Goal: Information Seeking & Learning: Learn about a topic

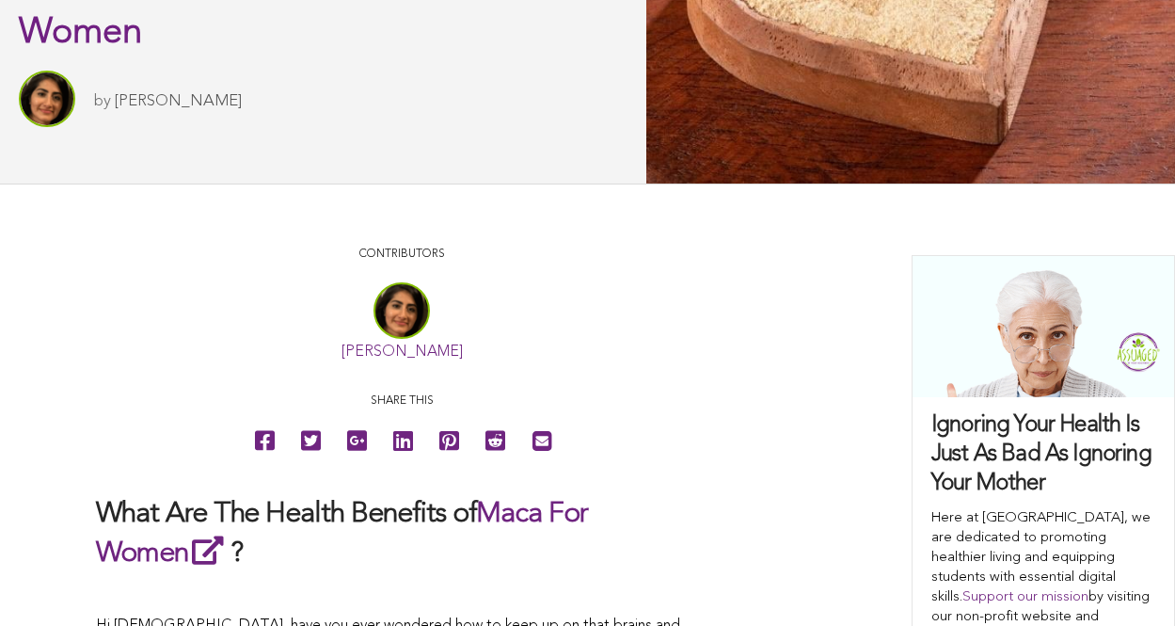
scroll to position [787, 0]
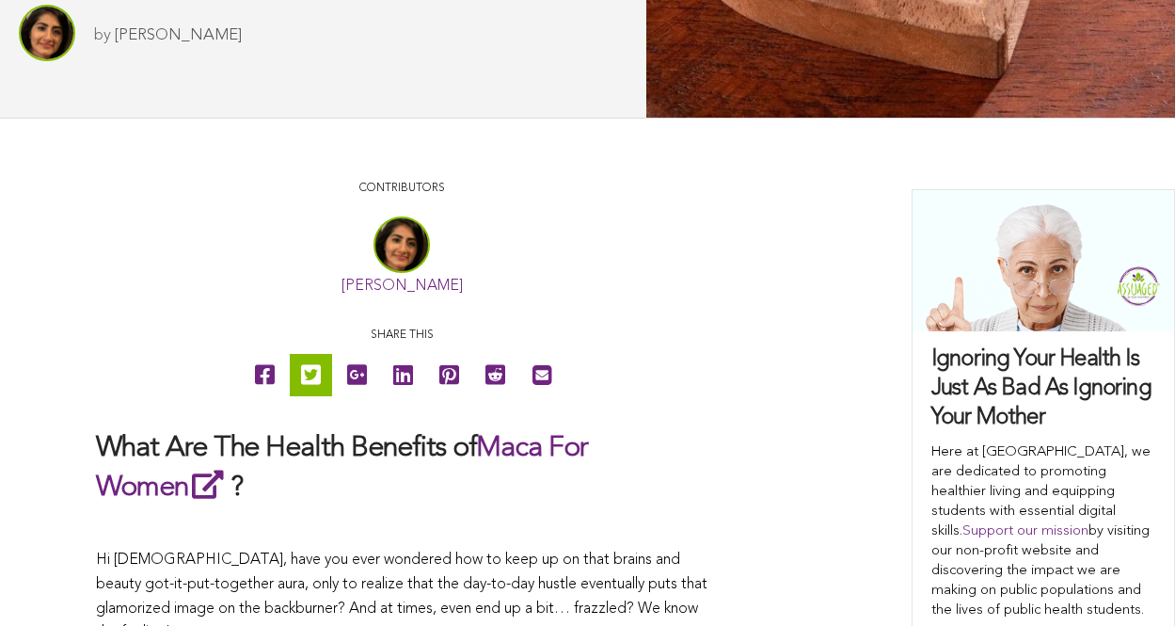
click at [310, 373] on icon at bounding box center [311, 375] width 20 height 42
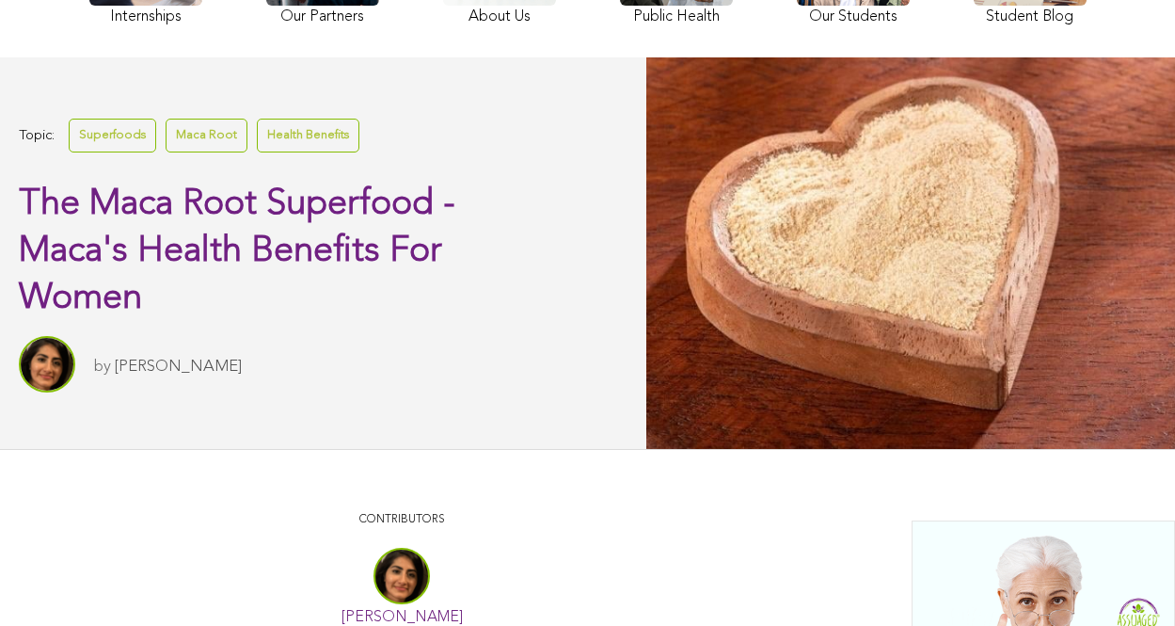
scroll to position [125, 0]
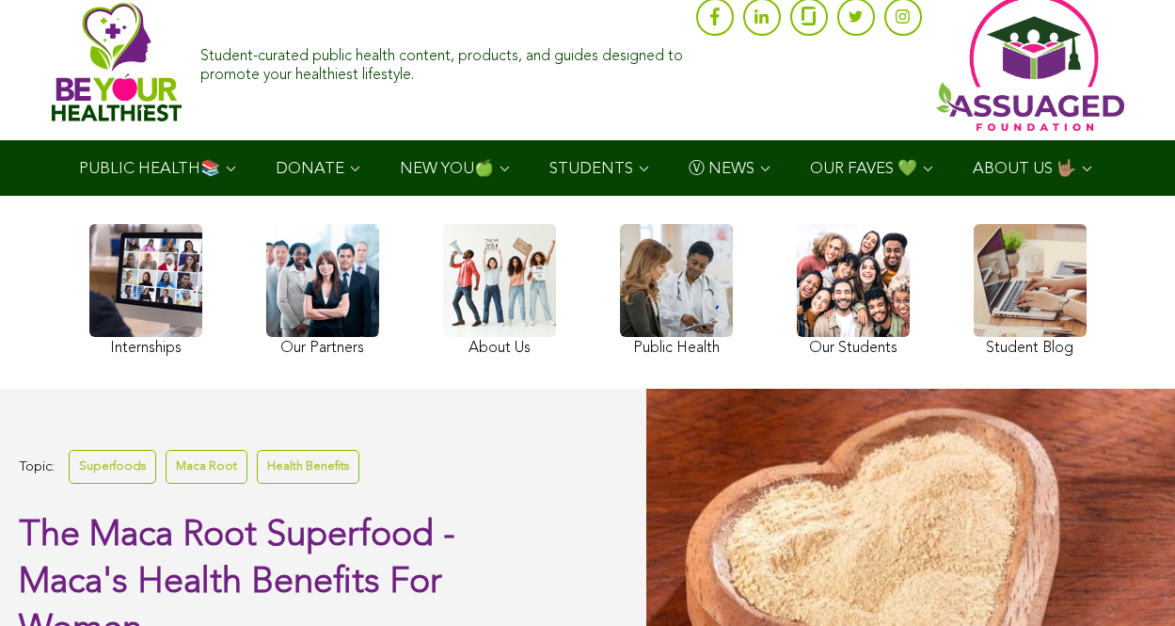
click at [1029, 291] on link at bounding box center [1030, 292] width 113 height 137
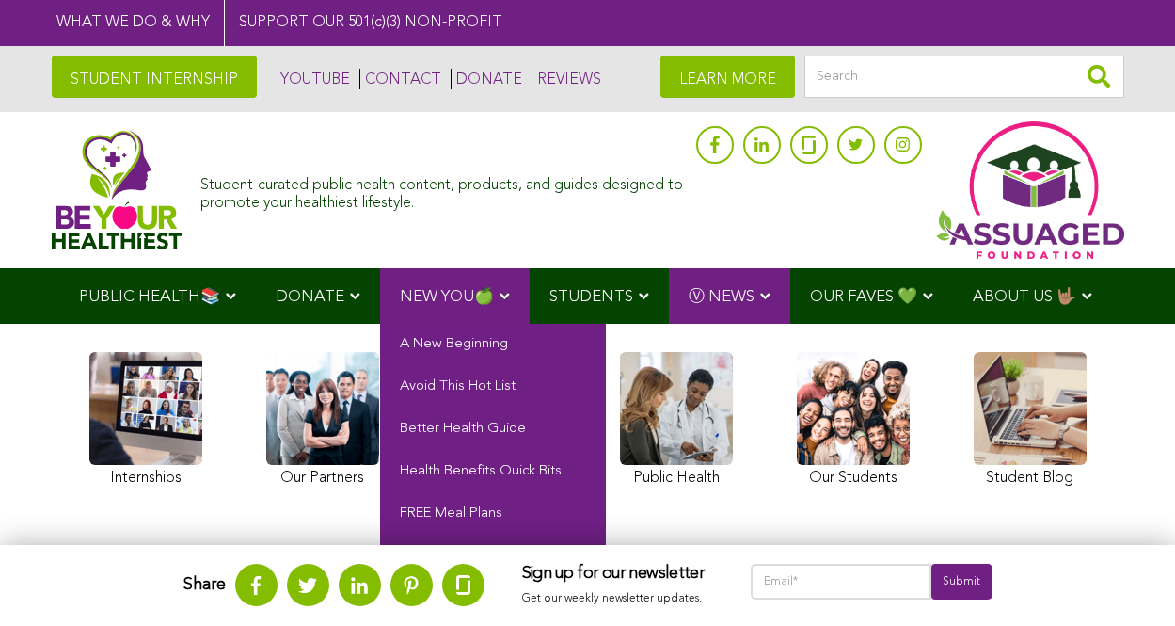
click at [452, 294] on span "NEW YOU🍏" at bounding box center [447, 297] width 94 height 16
